Goal: Task Accomplishment & Management: Complete application form

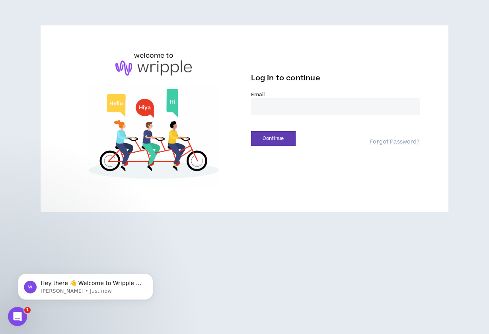
type input "**********"
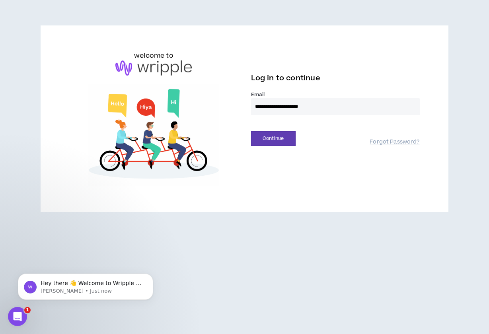
click at [273, 138] on button "Continue" at bounding box center [273, 138] width 45 height 15
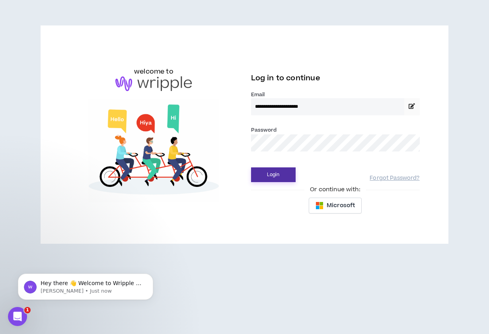
click at [278, 177] on button "Login" at bounding box center [273, 174] width 45 height 15
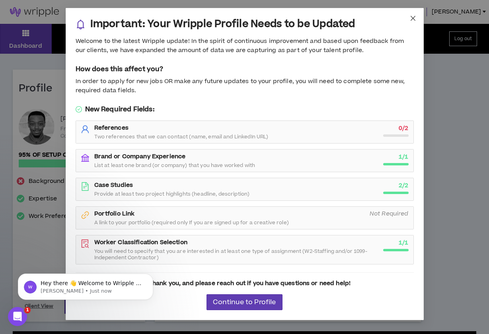
click at [414, 16] on icon "close" at bounding box center [412, 18] width 6 height 6
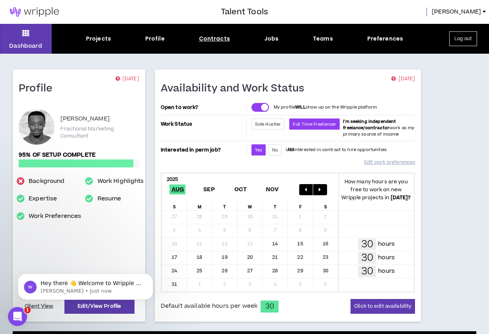
click at [210, 38] on div "Contracts" at bounding box center [214, 39] width 31 height 8
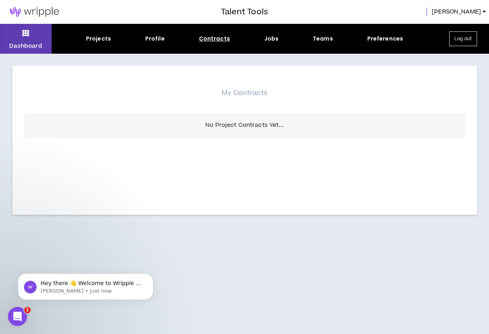
click at [148, 44] on div "Dashboard Projects Profile Contracts Jobs Teams Preferences Log out" at bounding box center [244, 39] width 489 height 30
click at [108, 39] on div "Projects" at bounding box center [98, 39] width 25 height 8
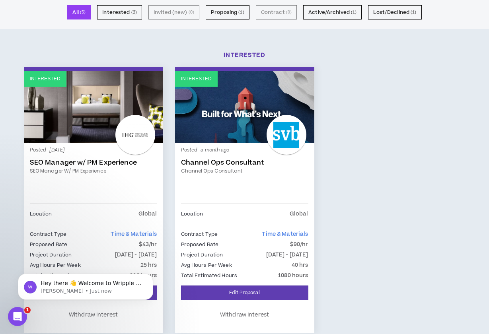
scroll to position [56, 0]
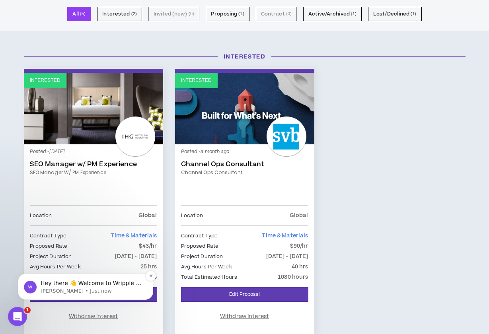
click at [78, 297] on div "Hey there 👋 Welcome to Wripple 🙌 Take a look around! If you have any questions,…" at bounding box center [85, 287] width 135 height 26
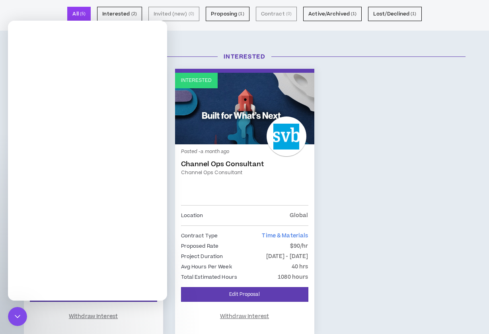
scroll to position [0, 0]
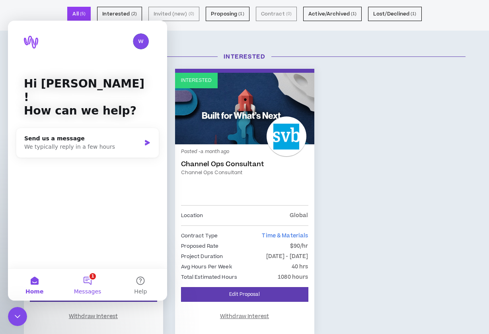
click at [85, 276] on button "1 Messages" at bounding box center [87, 285] width 53 height 32
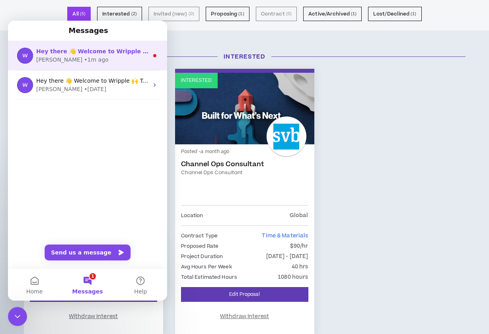
click at [119, 58] on div "[PERSON_NAME] • 1m ago" at bounding box center [92, 60] width 112 height 8
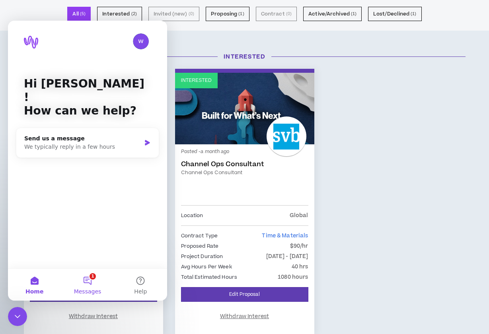
click at [87, 283] on button "1 Messages" at bounding box center [87, 285] width 53 height 32
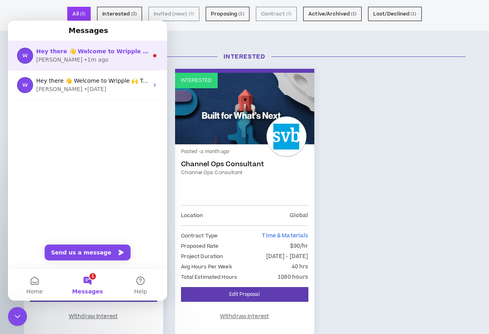
click at [84, 61] on div "• 1m ago" at bounding box center [96, 60] width 24 height 8
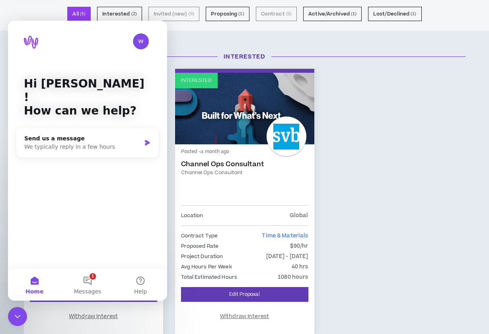
click at [415, 99] on div "Interested Posted - [DATE] SEO Manager w/ PM Experience SEO Manager w/ PM Exper…" at bounding box center [244, 207] width 453 height 276
click at [9, 315] on div "Close Intercom Messenger" at bounding box center [17, 316] width 19 height 19
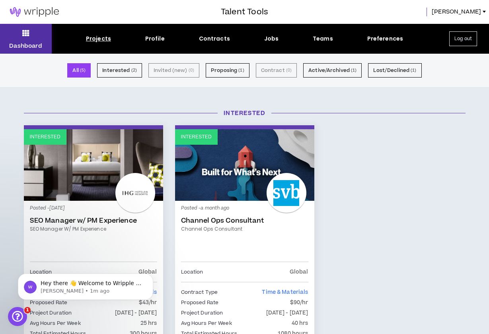
click at [14, 37] on button "Dashboard" at bounding box center [26, 39] width 52 height 30
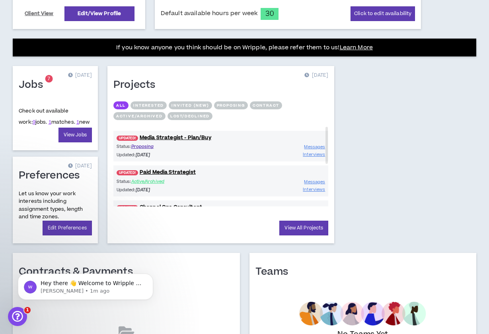
scroll to position [293, 0]
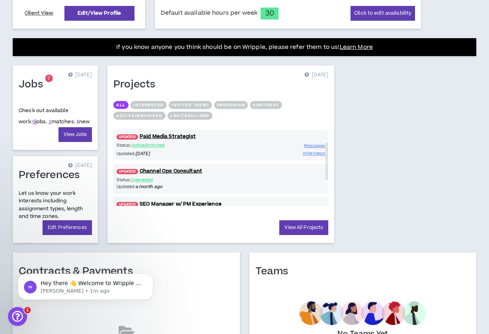
click at [76, 121] on link "1" at bounding box center [77, 121] width 3 height 7
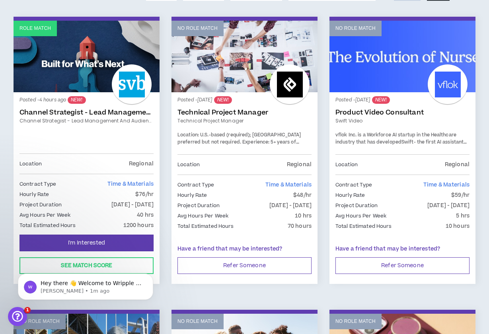
scroll to position [129, 0]
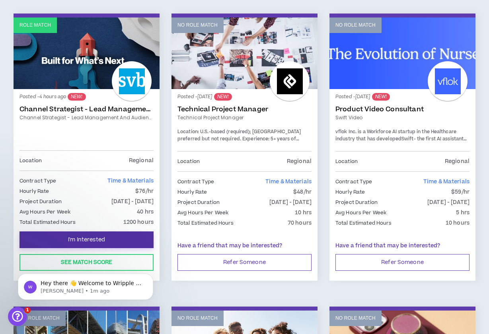
click at [109, 239] on button "I'm Interested" at bounding box center [86, 239] width 134 height 17
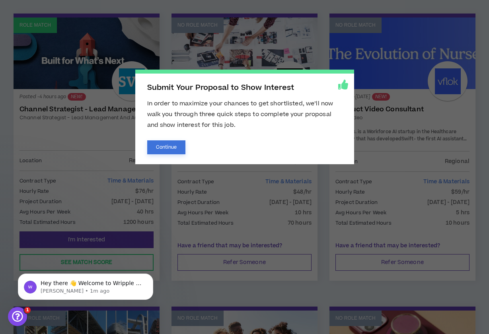
click at [175, 141] on button "Continue" at bounding box center [166, 147] width 39 height 14
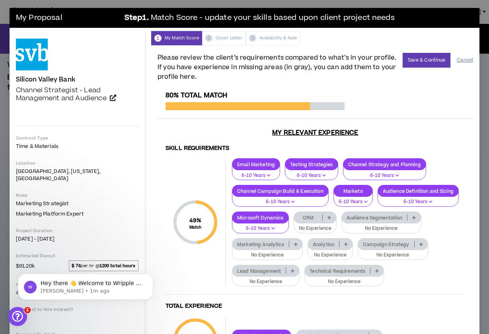
click at [465, 59] on button "Cancel" at bounding box center [464, 60] width 16 height 14
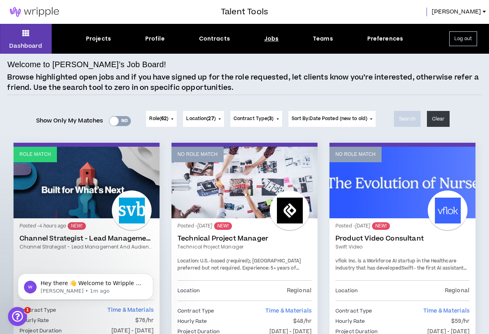
click at [103, 215] on link "Role Match" at bounding box center [87, 183] width 146 height 72
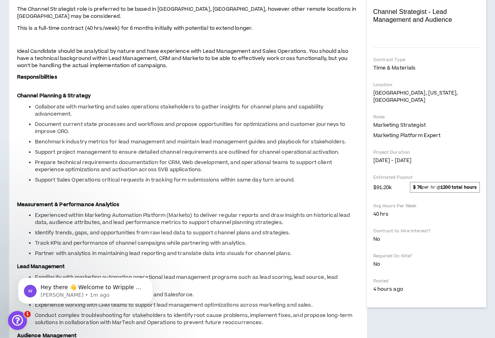
scroll to position [144, 0]
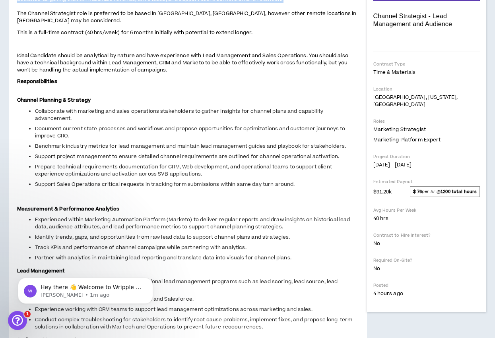
drag, startPoint x: 122, startPoint y: 159, endPoint x: 199, endPoint y: 188, distance: 81.7
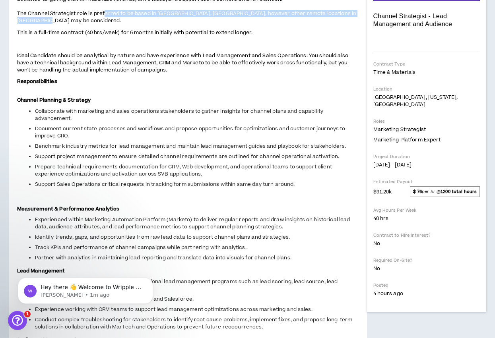
drag, startPoint x: 101, startPoint y: 194, endPoint x: 116, endPoint y: 204, distance: 18.2
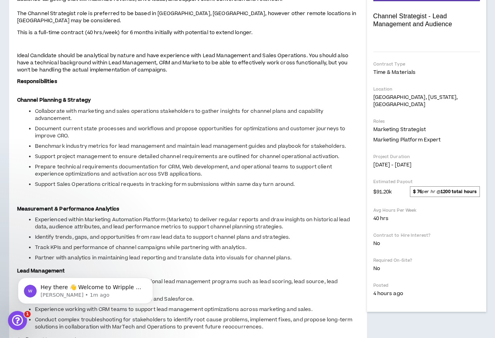
click at [122, 36] on span "This is a full-time contract (40 hrs/week) for 6 months initially with potentia…" at bounding box center [135, 32] width 236 height 7
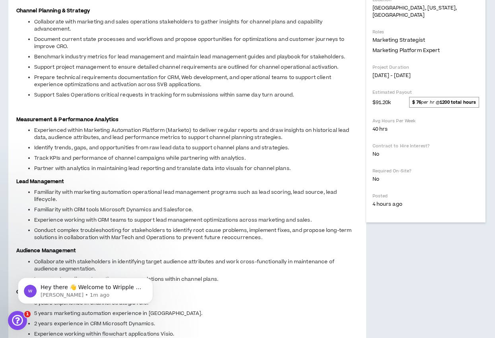
scroll to position [323, 1]
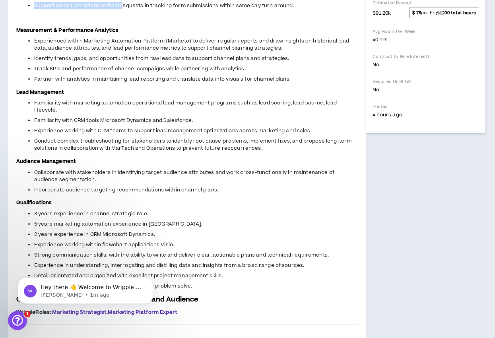
drag, startPoint x: 87, startPoint y: 115, endPoint x: 122, endPoint y: 191, distance: 84.0
click at [137, 23] on p at bounding box center [187, 18] width 342 height 8
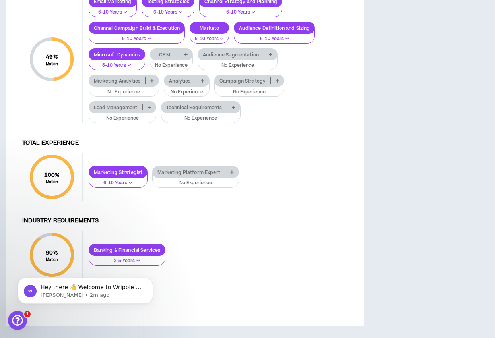
scroll to position [821, 3]
click at [188, 56] on icon at bounding box center [186, 54] width 4 height 4
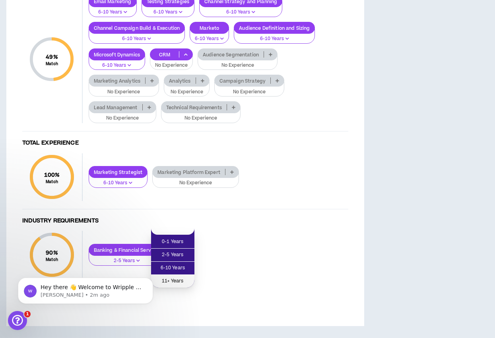
click at [174, 277] on span "11+ Years" at bounding box center [173, 281] width 34 height 9
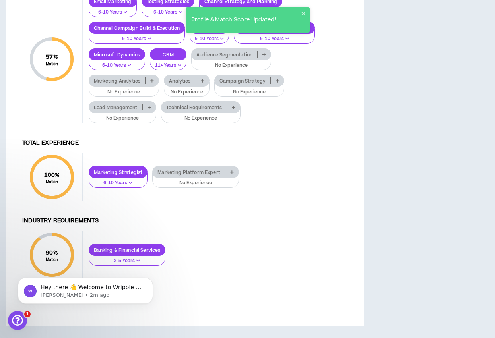
click at [268, 58] on p at bounding box center [264, 54] width 13 height 6
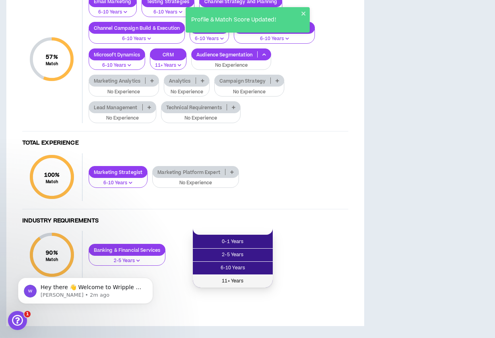
click at [243, 277] on span "11+ Years" at bounding box center [233, 281] width 70 height 9
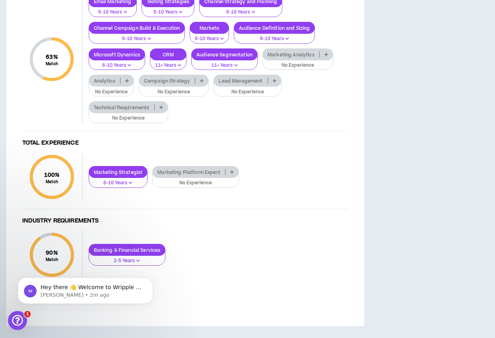
click at [326, 56] on icon at bounding box center [326, 54] width 4 height 4
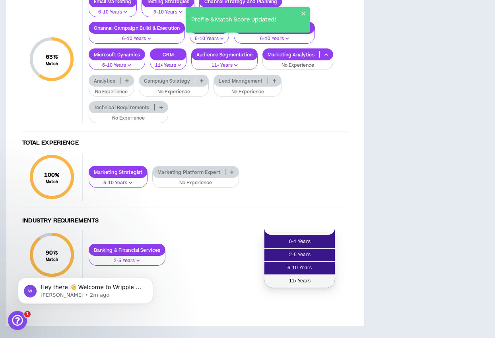
click at [313, 277] on span "11+ Years" at bounding box center [299, 281] width 61 height 9
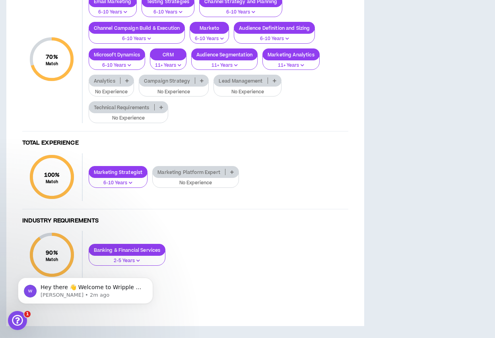
click at [273, 83] on icon at bounding box center [275, 81] width 4 height 4
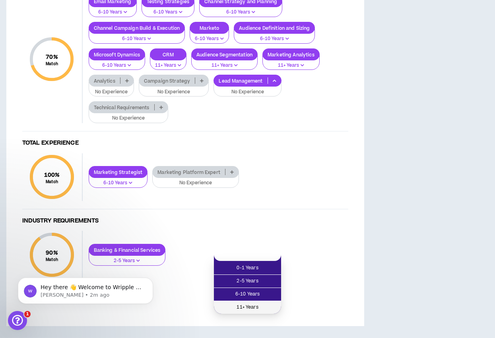
click at [239, 303] on span "11+ Years" at bounding box center [248, 307] width 58 height 9
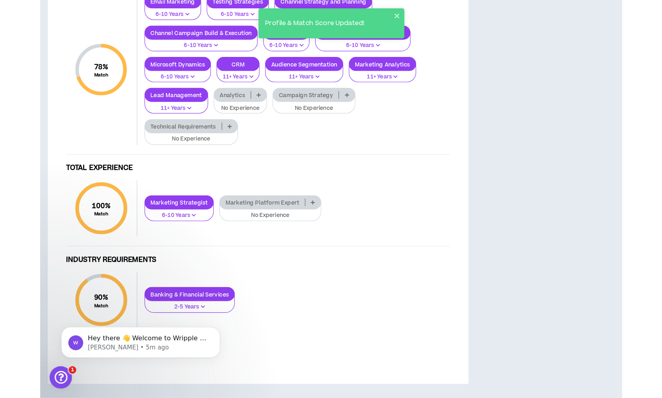
scroll to position [822, 0]
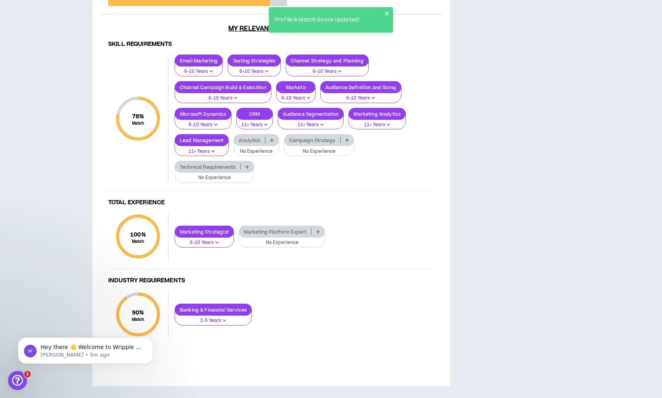
click at [270, 143] on p at bounding box center [271, 140] width 13 height 6
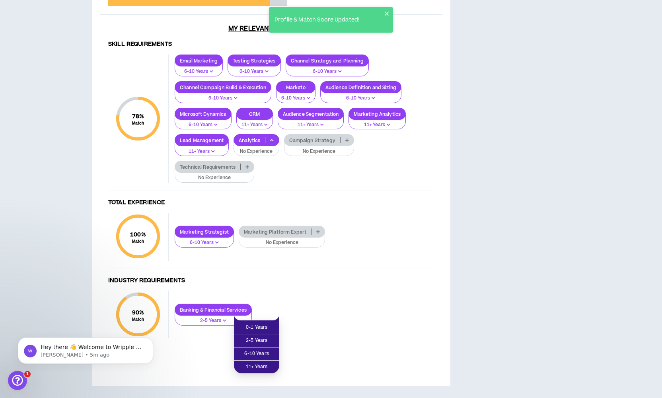
click at [253, 322] on div "0-1 Years 2-5 Years 6-10 Years 11+ Years" at bounding box center [256, 347] width 46 height 51
click at [252, 334] on span "11+ Years" at bounding box center [257, 366] width 36 height 9
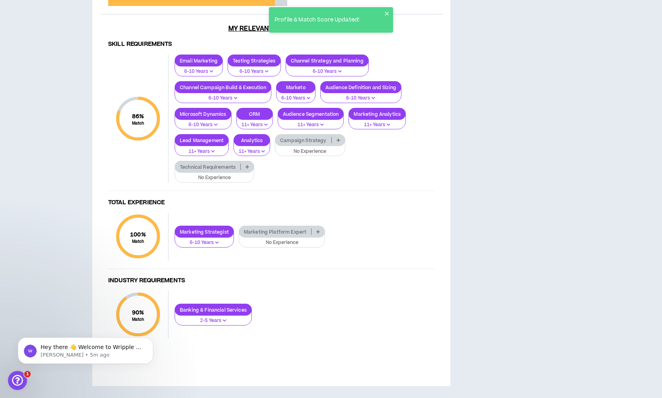
click at [338, 142] on icon at bounding box center [338, 140] width 4 height 4
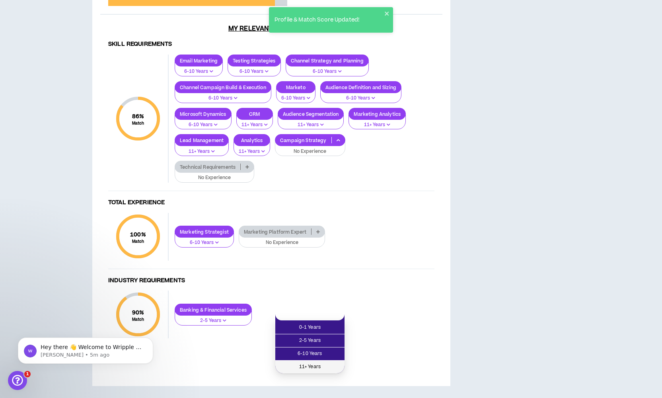
click at [316, 334] on span "11+ Years" at bounding box center [310, 366] width 60 height 9
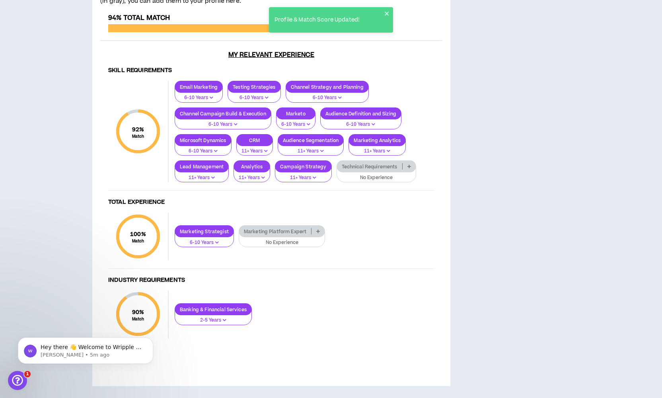
click at [406, 169] on p at bounding box center [408, 166] width 13 height 6
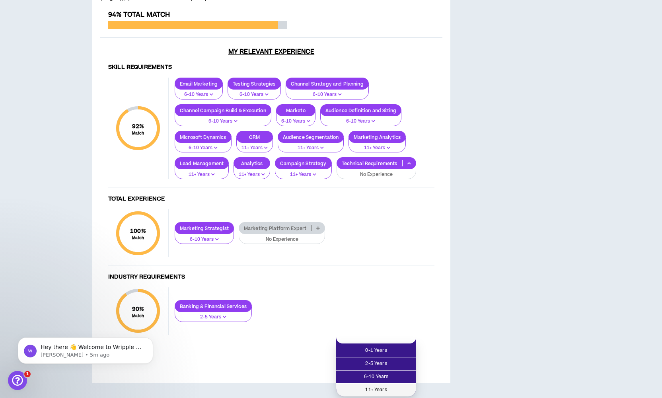
click at [366, 334] on li "11+ Years" at bounding box center [376, 389] width 80 height 13
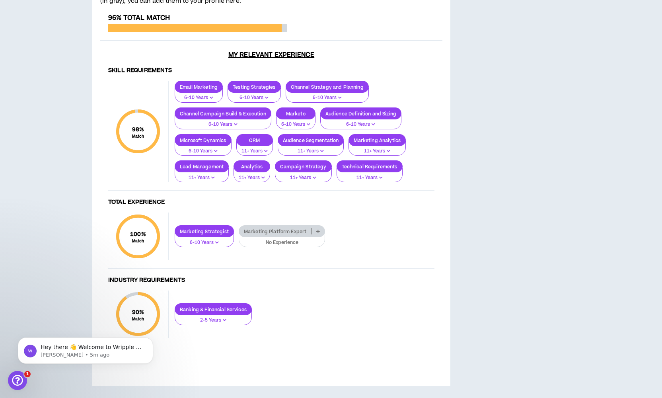
click at [324, 234] on p at bounding box center [317, 231] width 13 height 6
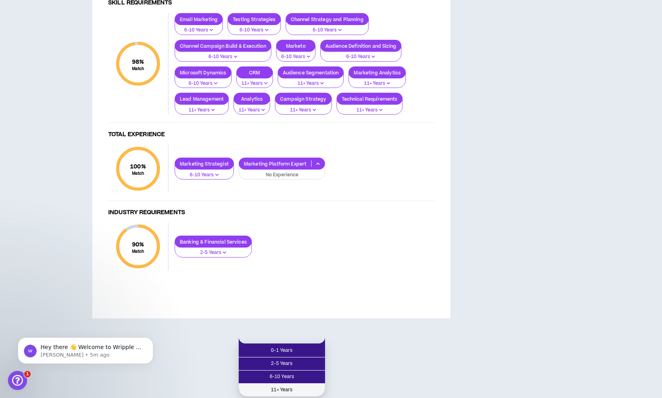
click at [283, 334] on li "11+ Years" at bounding box center [282, 389] width 86 height 13
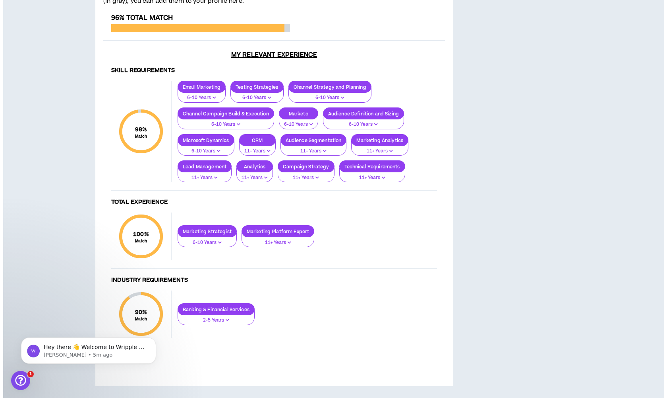
scroll to position [0, 0]
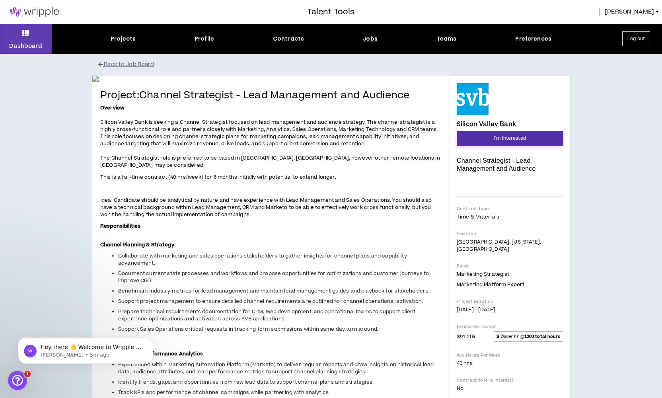
click at [488, 134] on button "I'm Interested" at bounding box center [509, 138] width 107 height 15
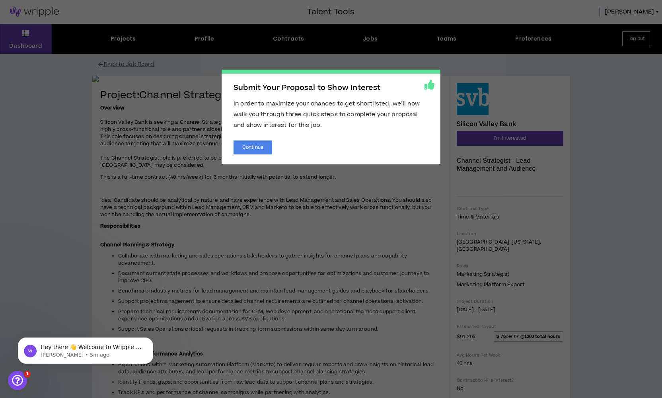
click at [488, 138] on span "Submit Your Proposal to Show Interest In order to maximize your chances to get …" at bounding box center [331, 199] width 662 height 398
click at [268, 147] on button "Continue" at bounding box center [252, 147] width 39 height 14
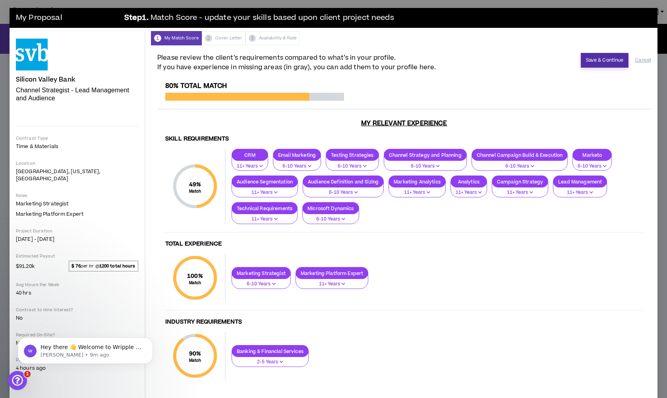
click at [488, 55] on button "Save & Continue" at bounding box center [605, 60] width 48 height 15
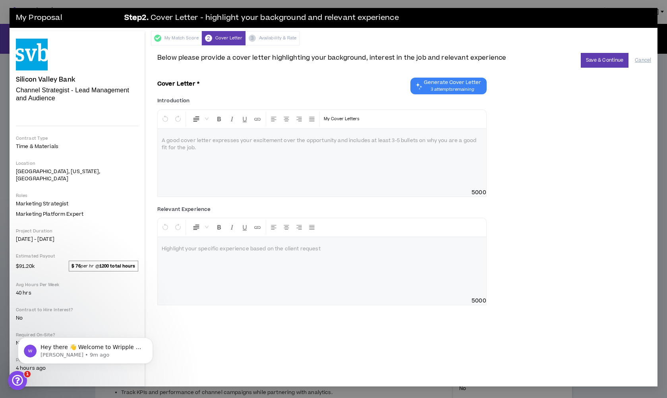
click at [440, 87] on span "3 attempts remaining" at bounding box center [452, 89] width 57 height 6
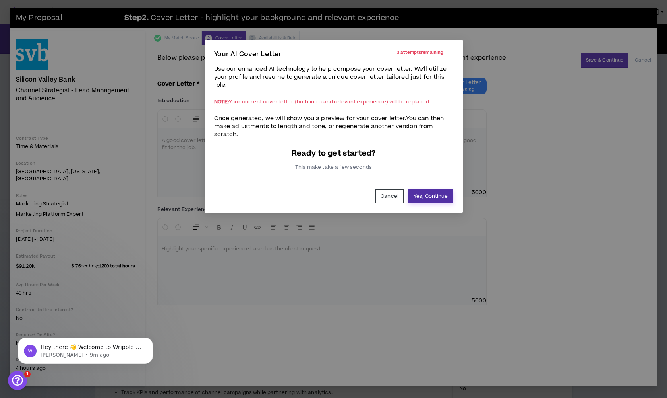
click at [435, 202] on button "Yes, Continue" at bounding box center [431, 196] width 45 height 14
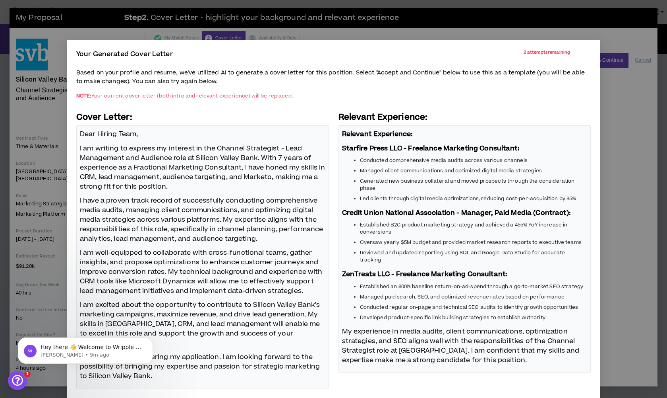
click at [488, 201] on li "Led clients through digital media optimizations, reducing cost-per-acquisition …" at bounding box center [474, 198] width 228 height 7
drag, startPoint x: 579, startPoint y: 212, endPoint x: 542, endPoint y: 214, distance: 36.6
click at [488, 214] on strong "Credit Union National Association - Manager, Paid Media (Contract):" at bounding box center [456, 213] width 229 height 10
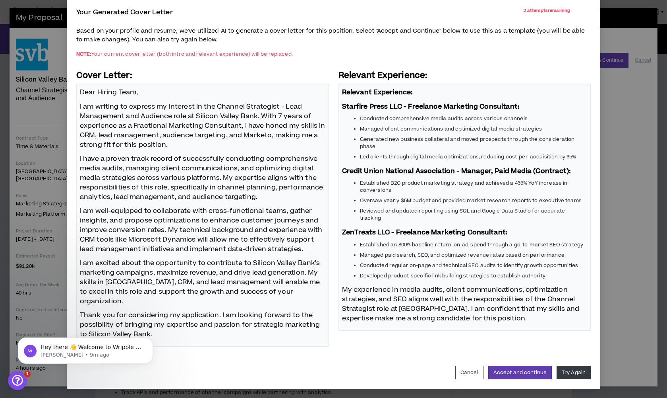
click at [488, 246] on li "Established an 800% baseline return-on-ad-spend through a go-to-market SEO stra…" at bounding box center [474, 244] width 228 height 7
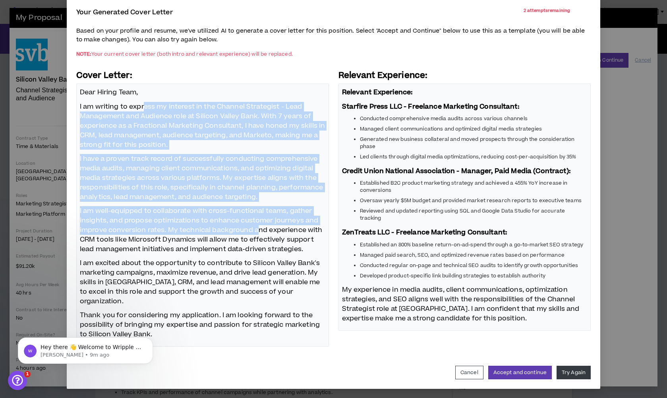
drag, startPoint x: 155, startPoint y: 109, endPoint x: 260, endPoint y: 232, distance: 161.4
click at [260, 232] on span "Dear Hiring Team, I am writing to express my interest in the Channel Strategist…" at bounding box center [203, 213] width 246 height 252
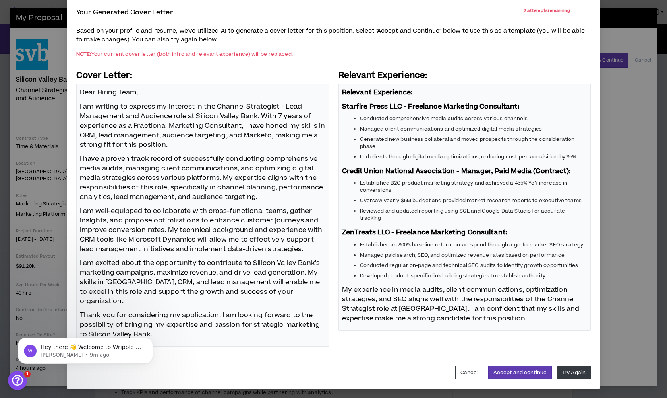
click at [295, 276] on p "I am excited about the opportunity to contribute to Silicon Valley Bank's marke…" at bounding box center [203, 282] width 246 height 49
click at [488, 334] on button "Try Again" at bounding box center [574, 372] width 34 height 14
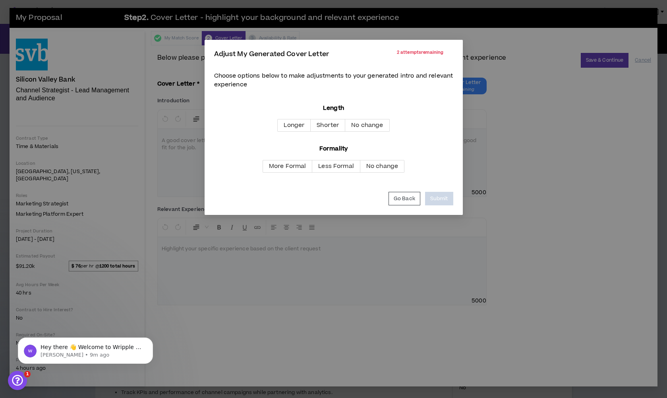
scroll to position [0, 0]
click at [343, 166] on span "Less Formal" at bounding box center [336, 166] width 36 height 8
click at [385, 126] on label "No change" at bounding box center [367, 125] width 44 height 13
click at [446, 192] on button "Submit" at bounding box center [439, 199] width 28 height 14
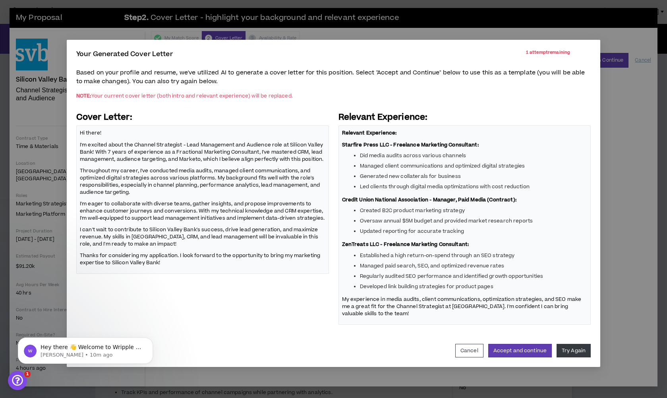
click at [488, 334] on button "Try Again" at bounding box center [574, 350] width 34 height 14
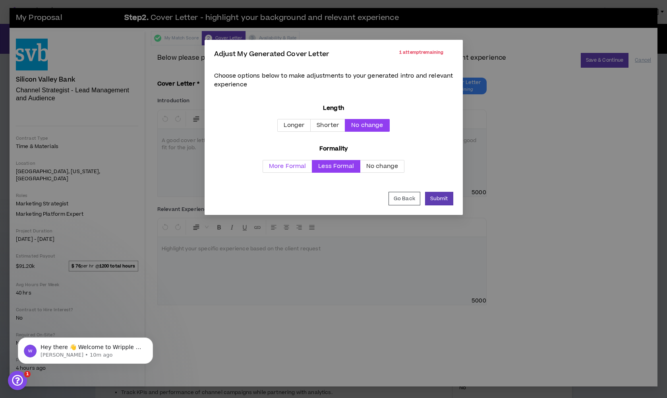
click at [293, 170] on label "More Formal" at bounding box center [288, 166] width 50 height 13
click at [446, 202] on button "Submit" at bounding box center [439, 199] width 28 height 14
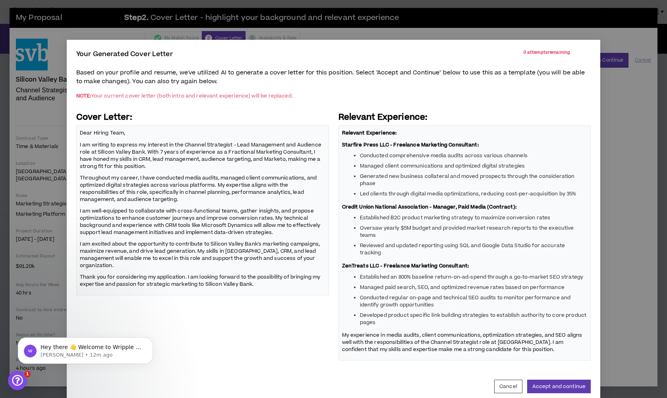
click at [308, 103] on div "Based on your profile and resume, we've utilized AI to generate a cover letter …" at bounding box center [333, 219] width 515 height 308
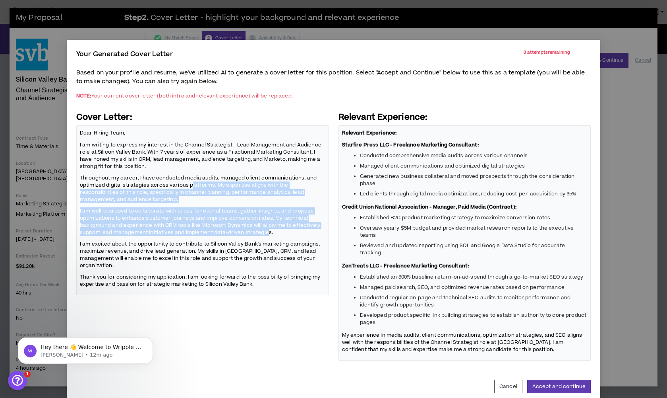
drag, startPoint x: 192, startPoint y: 182, endPoint x: 266, endPoint y: 230, distance: 89.1
click at [266, 230] on span "Dear Hiring Team, I am writing to express my interest in the Channel Strategist…" at bounding box center [203, 208] width 246 height 159
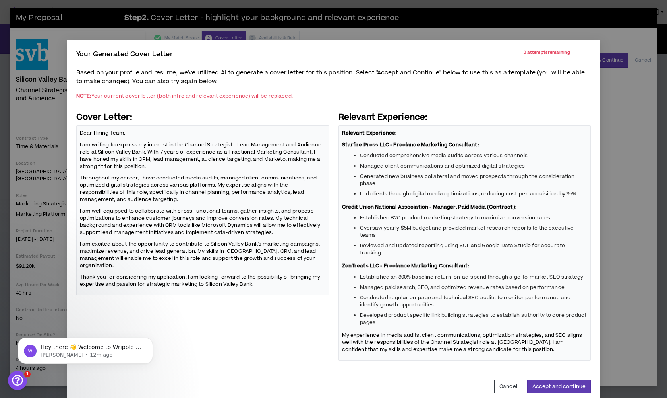
click at [293, 252] on p "I am excited about the opportunity to contribute to Silicon Valley Bank's marke…" at bounding box center [203, 255] width 246 height 30
click at [488, 334] on button "Accept and continue" at bounding box center [560, 386] width 64 height 14
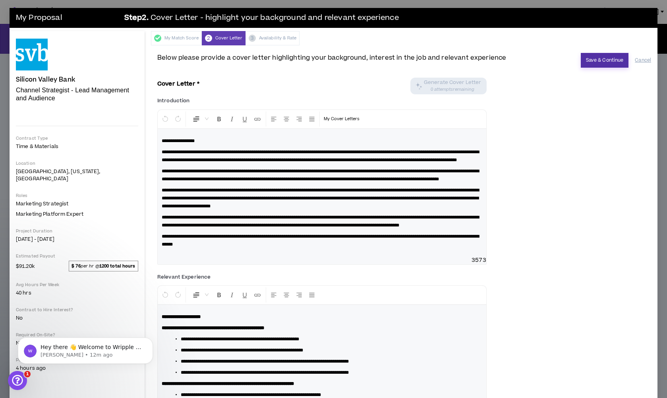
click at [488, 59] on button "Save & Continue" at bounding box center [605, 60] width 48 height 15
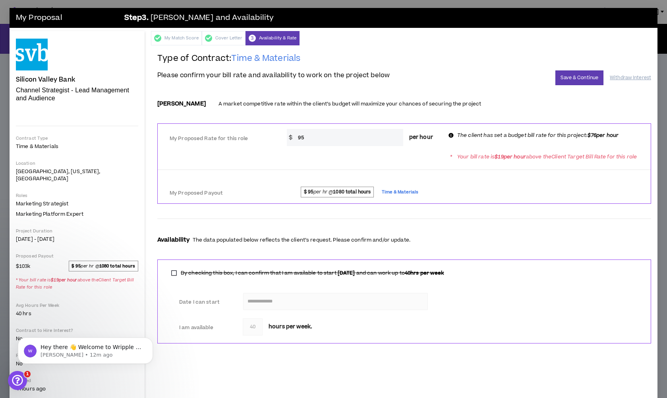
drag, startPoint x: 310, startPoint y: 138, endPoint x: 252, endPoint y: 139, distance: 58.4
click at [252, 139] on div "My Proposed Rate for this role * $ 95 per hour The client has set a budget bill…" at bounding box center [404, 136] width 493 height 19
click at [366, 157] on div "* Your bill rate is $ 19 per hour above the Client Target Bill Rate for this ro…" at bounding box center [404, 156] width 493 height 15
drag, startPoint x: 346, startPoint y: 138, endPoint x: 256, endPoint y: 138, distance: 90.6
click at [256, 138] on div "My Proposed Rate for this role * $ 75 per hour The client has set a budget bill…" at bounding box center [404, 136] width 493 height 19
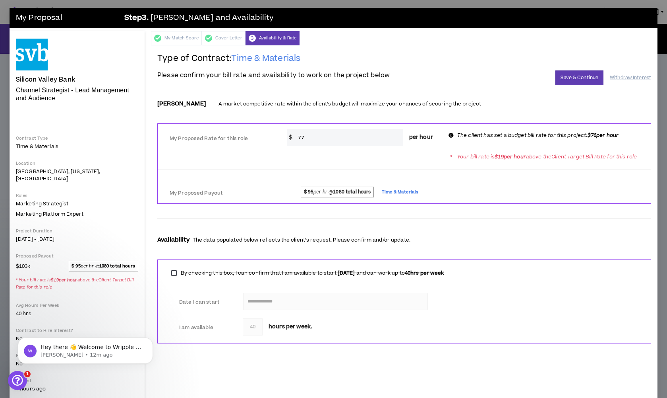
type input "7"
type input "80"
click at [446, 161] on div "* Your bill rate is $ 19 per hour above the Client Target Bill Rate for this ro…" at bounding box center [549, 157] width 206 height 8
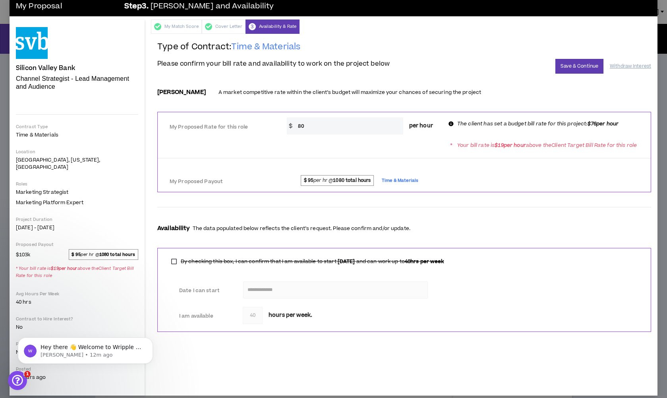
click at [488, 76] on div "**********" at bounding box center [404, 189] width 494 height 297
click at [488, 69] on button "Save & Continue" at bounding box center [580, 66] width 48 height 15
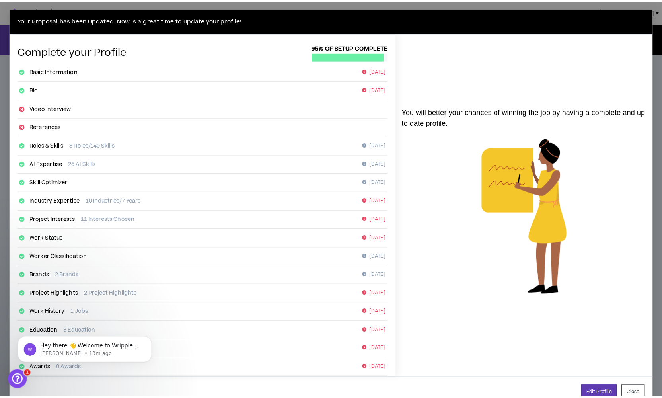
scroll to position [20, 0]
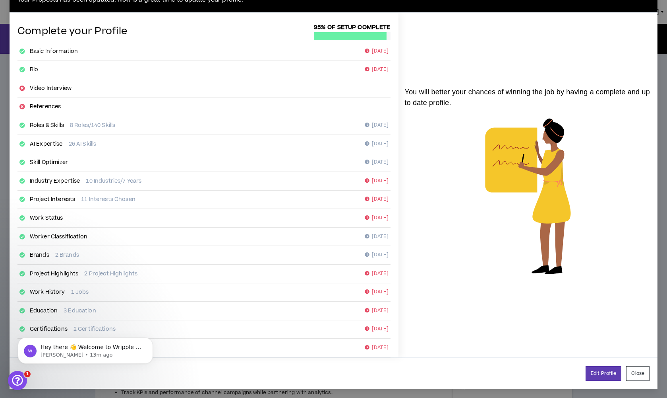
click at [488, 334] on link "Edit Profile" at bounding box center [604, 373] width 36 height 15
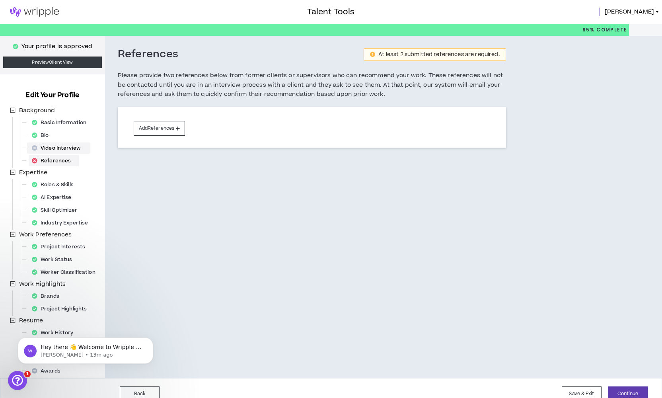
click at [81, 146] on div "Video Interview" at bounding box center [59, 147] width 60 height 11
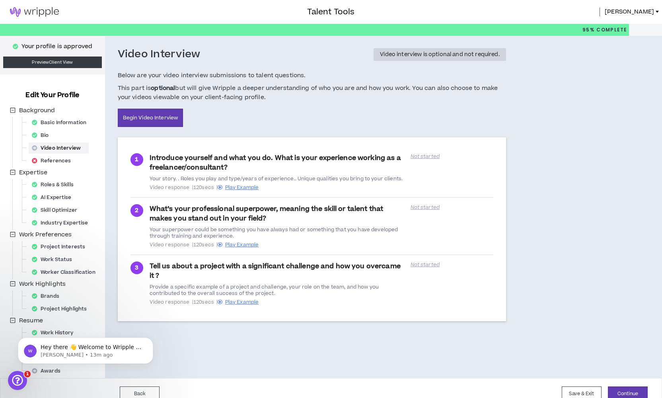
click at [68, 153] on div "Video Interview" at bounding box center [49, 148] width 82 height 13
click at [67, 155] on div "References" at bounding box center [54, 160] width 50 height 11
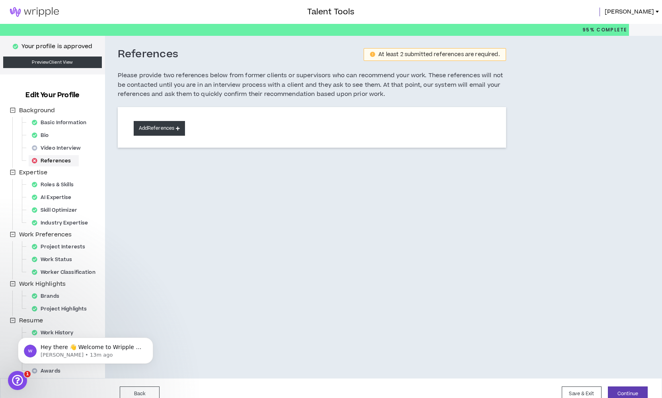
click at [164, 127] on button "Add References" at bounding box center [160, 128] width 52 height 15
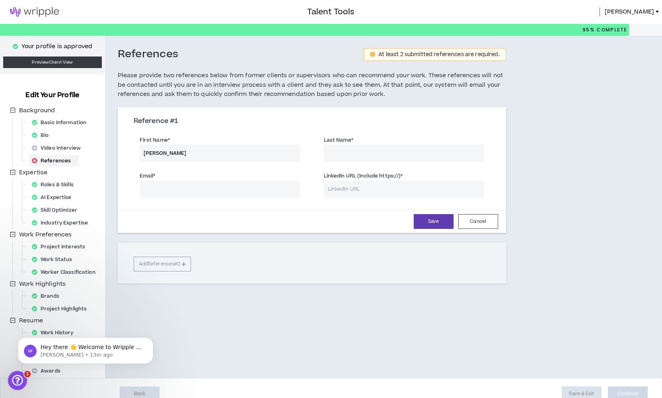
click at [185, 151] on input "[PERSON_NAME]" at bounding box center [220, 152] width 160 height 17
paste input "1pu8y-ulnb1"
type input "[PERSON_NAME]"
paste input "[PERSON_NAME]"
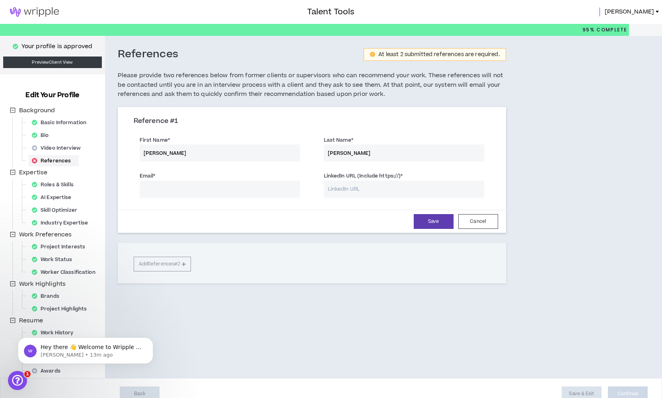
type input "[PERSON_NAME]"
click at [209, 187] on input "Email *" at bounding box center [220, 188] width 160 height 17
type input "[EMAIL_ADDRESS][DOMAIN_NAME]"
click at [398, 187] on input "LinkedIn URL (Include https://) *" at bounding box center [404, 188] width 160 height 17
drag, startPoint x: 428, startPoint y: 221, endPoint x: 412, endPoint y: 225, distance: 16.8
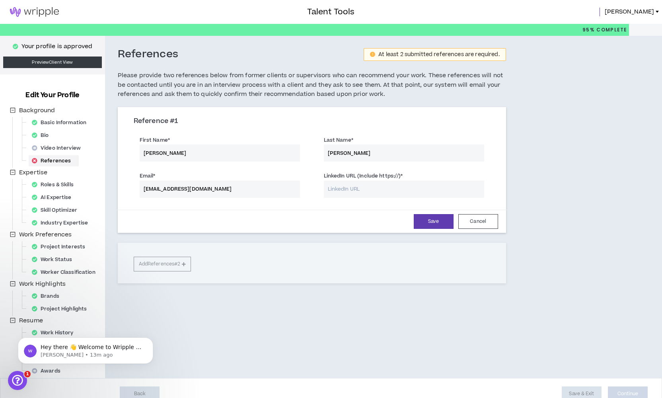
click at [428, 221] on button "Save" at bounding box center [433, 221] width 40 height 15
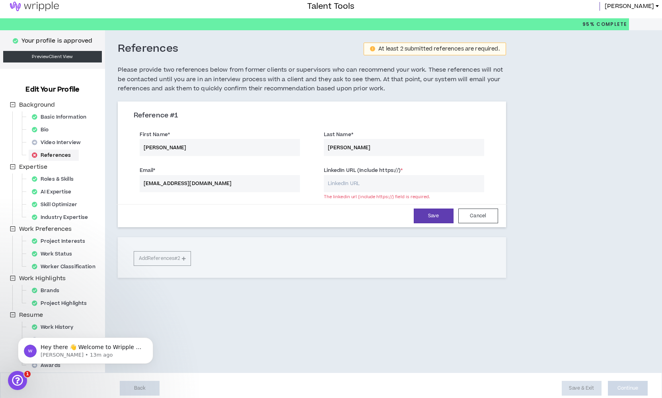
scroll to position [12, 0]
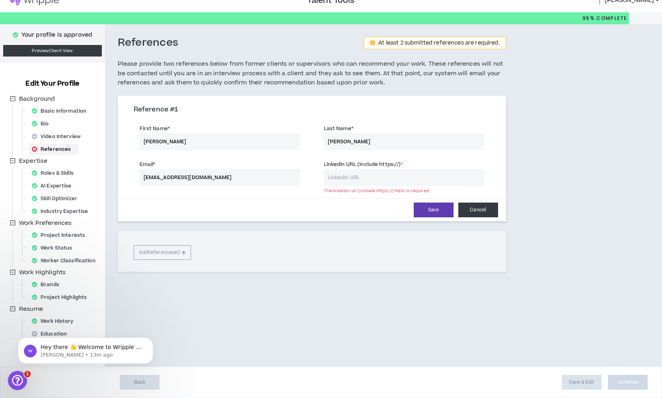
click at [482, 214] on button "Cancel" at bounding box center [478, 209] width 40 height 15
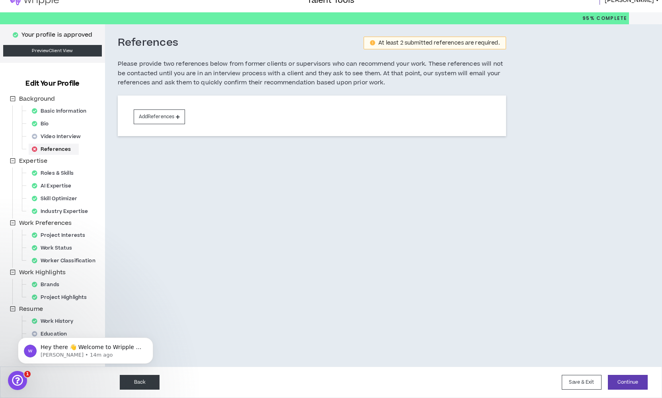
click at [144, 334] on button "Back" at bounding box center [140, 381] width 40 height 15
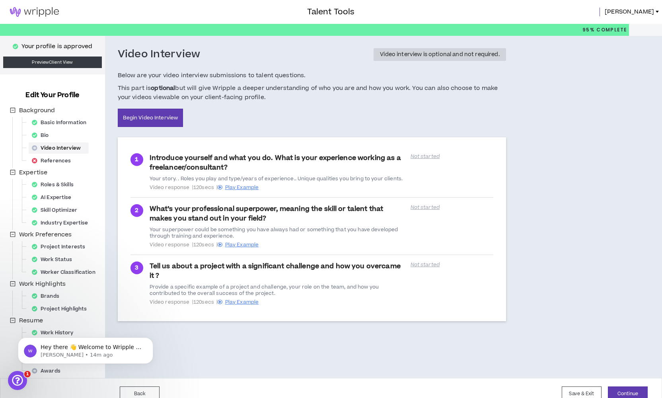
click at [364, 113] on div "Below are your video interview submissions to talent questions. This part is op…" at bounding box center [312, 99] width 388 height 57
click at [45, 12] on img at bounding box center [34, 12] width 69 height 10
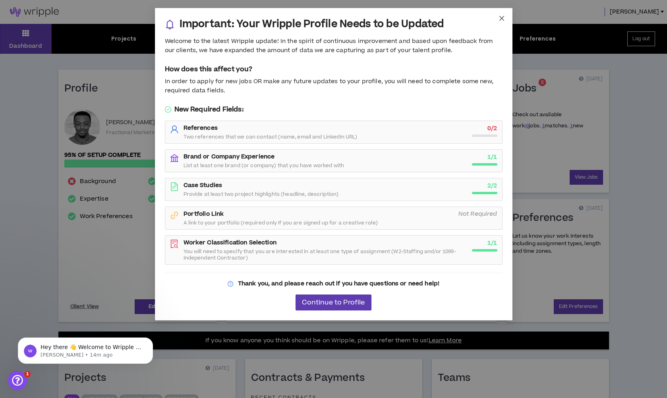
click at [488, 19] on icon "close" at bounding box center [502, 18] width 6 height 6
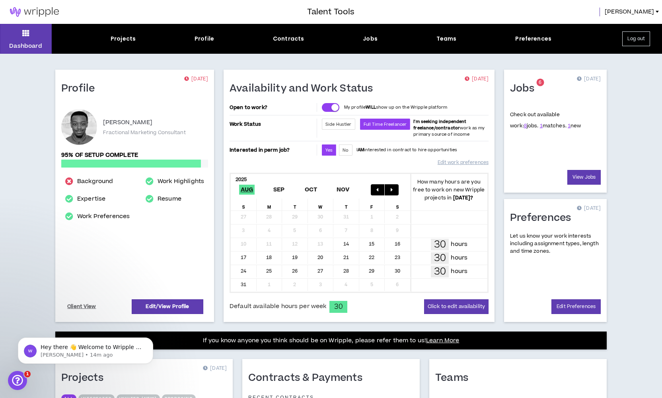
scroll to position [153, 0]
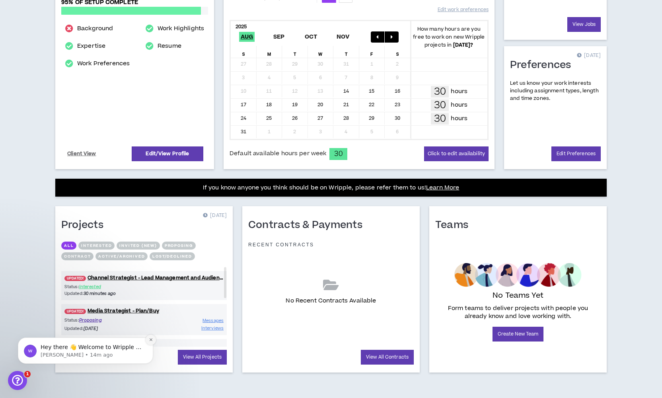
click at [152, 334] on icon "Dismiss notification" at bounding box center [151, 339] width 4 height 4
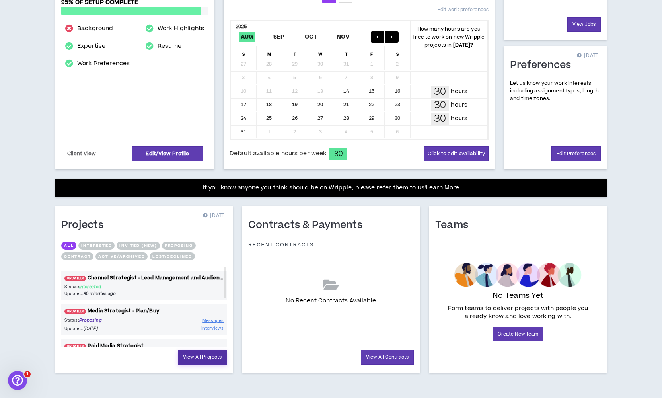
click at [222, 334] on link "View All Projects" at bounding box center [202, 356] width 49 height 15
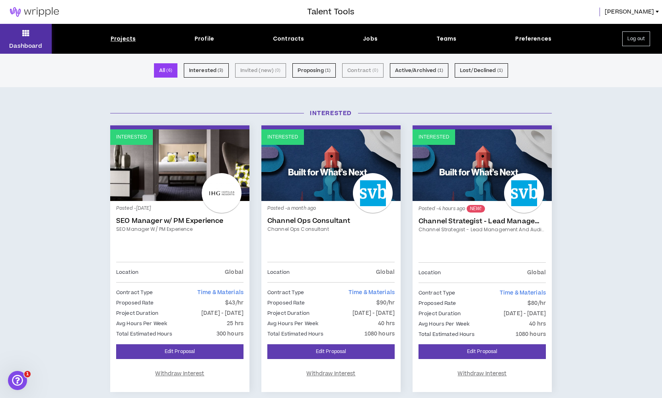
click at [33, 39] on button "Dashboard" at bounding box center [26, 39] width 52 height 30
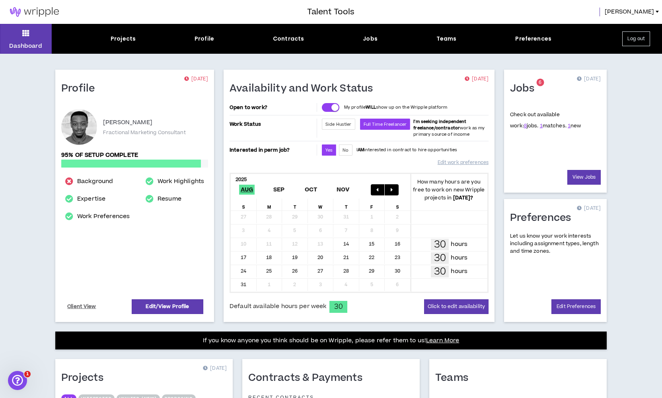
click at [120, 43] on div "Dashboard Projects Profile Contracts Jobs Teams Preferences Log out" at bounding box center [331, 39] width 662 height 30
click at [488, 177] on link "View Jobs" at bounding box center [583, 177] width 33 height 15
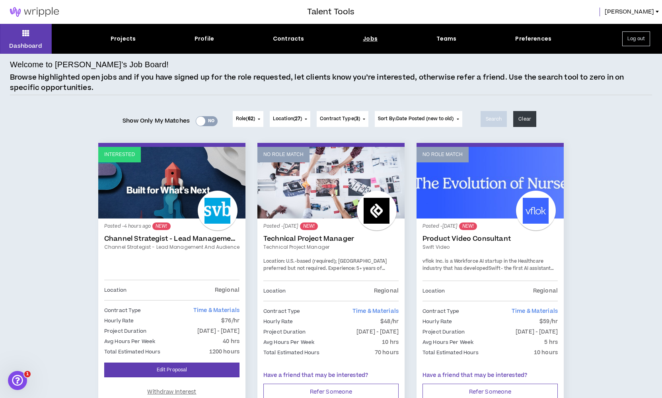
click at [60, 16] on img at bounding box center [34, 12] width 69 height 10
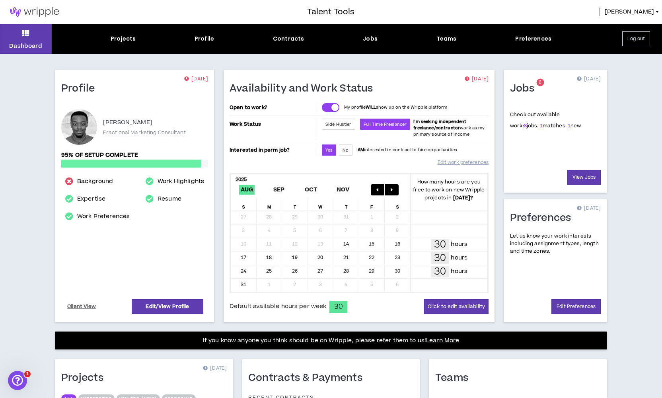
click at [404, 53] on div "Dashboard Projects Profile Contracts Jobs Teams Preferences Log out" at bounding box center [331, 39] width 662 height 30
click at [488, 165] on div "Dashboard Projects Profile Contracts Jobs Teams Preferences Log out Profile [DA…" at bounding box center [331, 287] width 662 height 526
drag, startPoint x: 435, startPoint y: 5, endPoint x: 443, endPoint y: 2, distance: 8.7
click at [435, 5] on div "Talent Tools [PERSON_NAME]" at bounding box center [331, 12] width 662 height 24
click at [488, 124] on div "Dashboard Projects Profile Contracts Jobs Teams Preferences Log out Profile [DA…" at bounding box center [331, 287] width 662 height 526
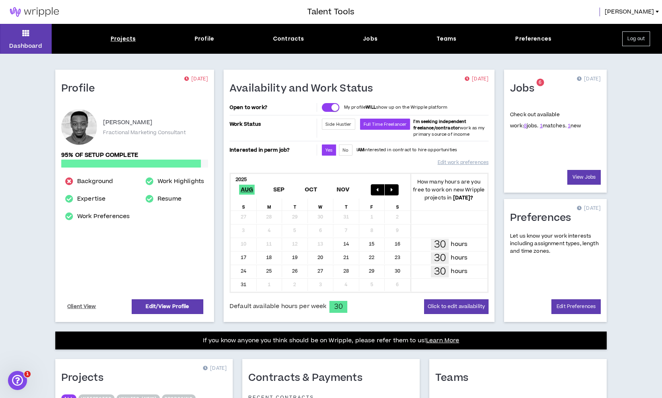
click at [126, 42] on div "Projects" at bounding box center [123, 39] width 25 height 8
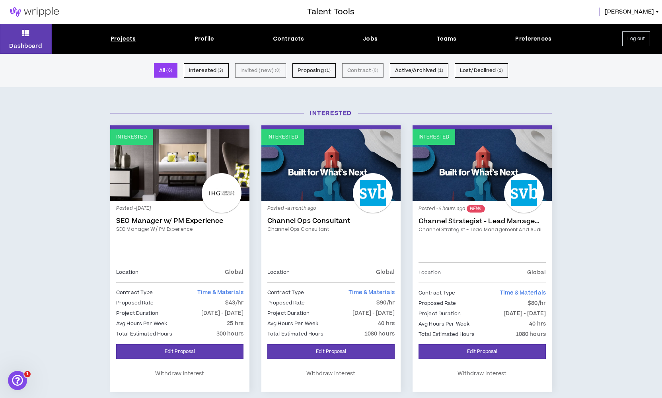
click at [48, 5] on link at bounding box center [34, 12] width 69 height 24
